Goal: Find specific page/section: Find specific page/section

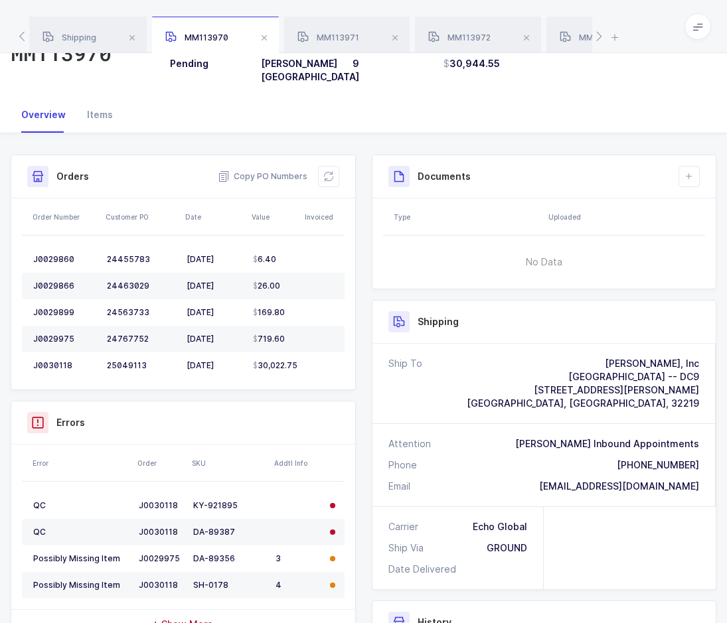
scroll to position [66, 0]
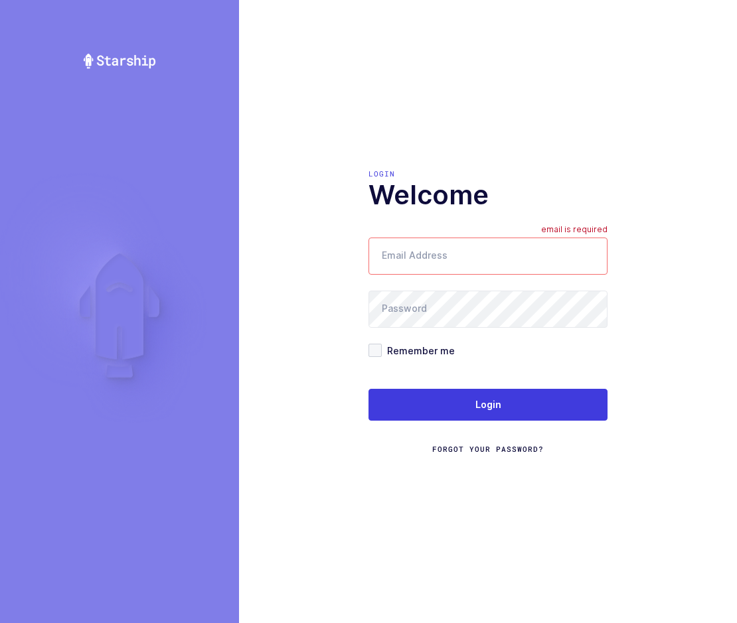
type input "[EMAIL_ADDRESS][DOMAIN_NAME]"
click at [445, 429] on div "Login Forgot Your Password?" at bounding box center [487, 422] width 239 height 66
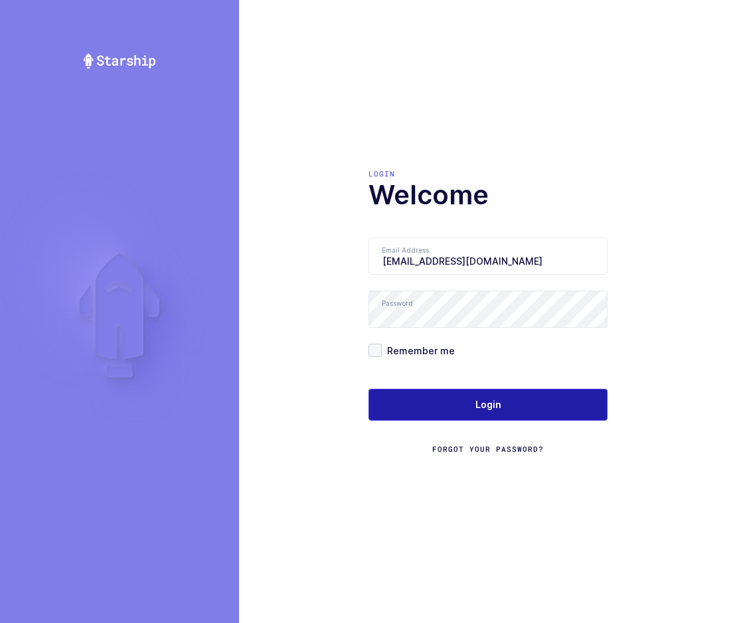
click at [446, 416] on button "Login" at bounding box center [487, 405] width 239 height 32
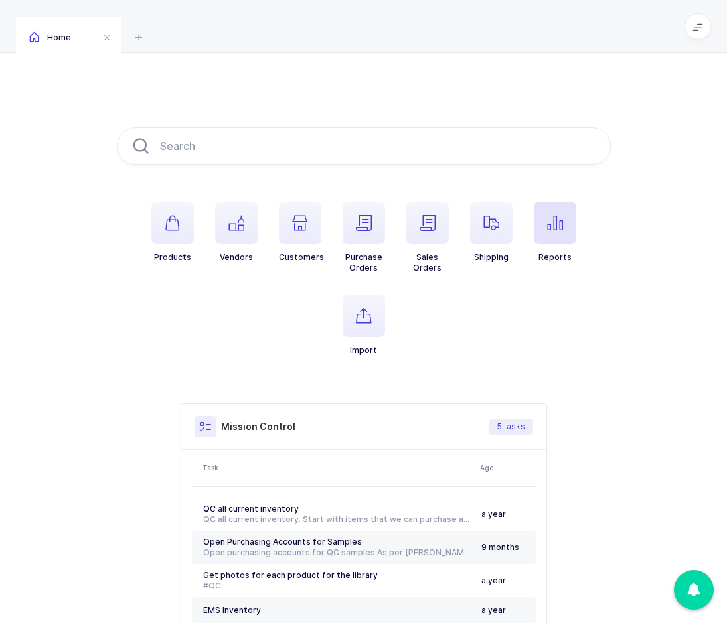
click at [545, 222] on span "button" at bounding box center [555, 223] width 42 height 42
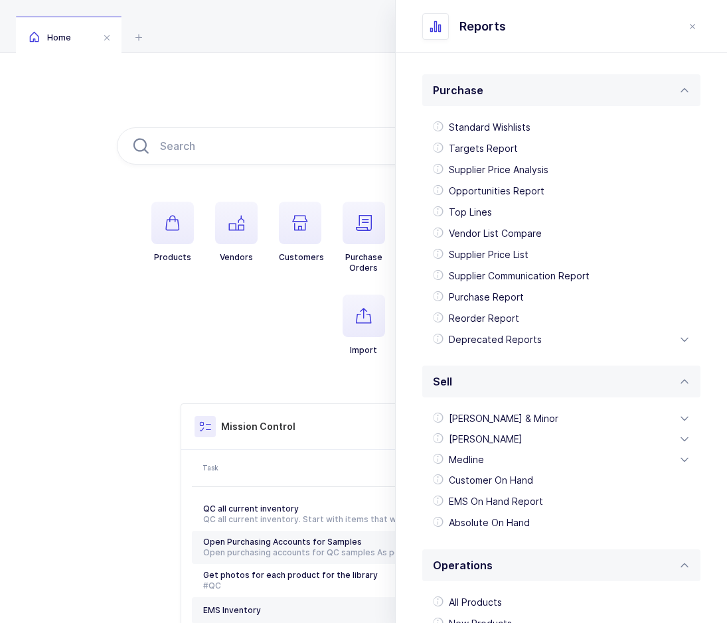
click at [307, 94] on div "Products Vendors Customers Purchase Orders Sales Orders Shipping Reports Import…" at bounding box center [363, 397] width 727 height 689
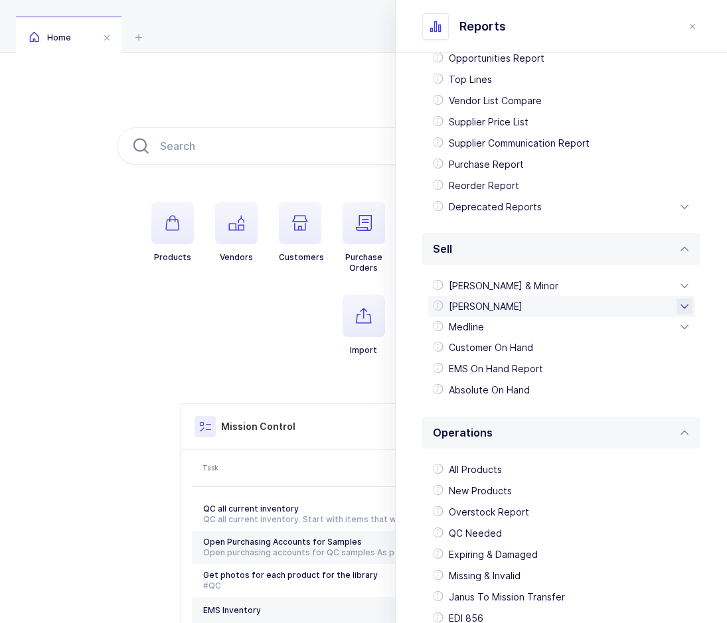
click at [468, 303] on div "[PERSON_NAME]" at bounding box center [560, 306] width 267 height 21
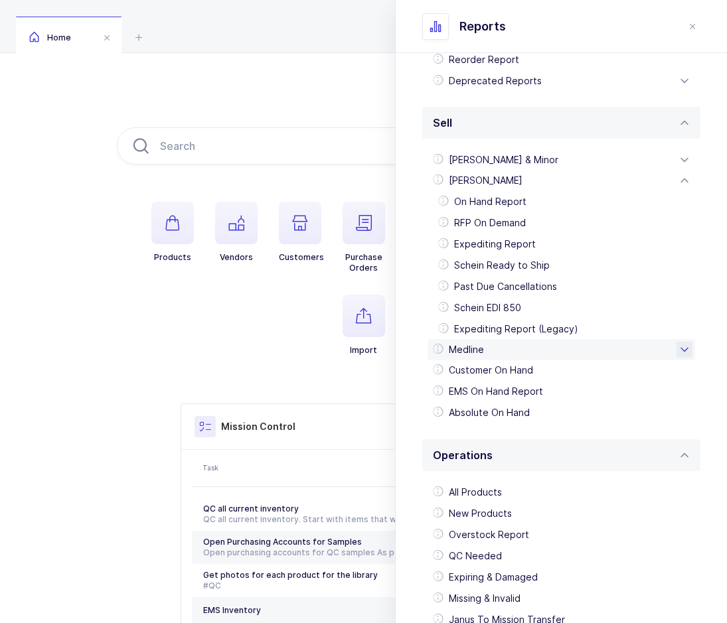
scroll to position [265, 0]
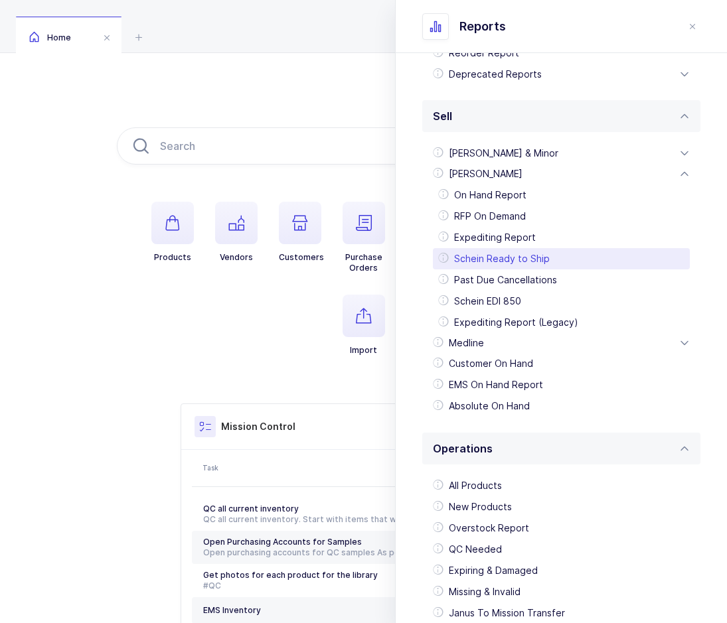
click at [498, 265] on div "Schein Ready to Ship" at bounding box center [561, 258] width 257 height 21
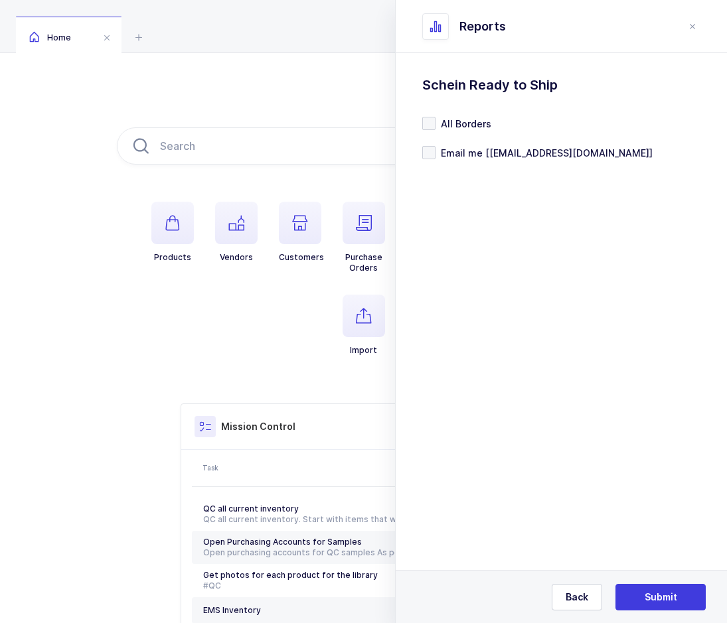
scroll to position [0, 0]
click at [672, 594] on span "Submit" at bounding box center [660, 597] width 33 height 13
